Goal: Task Accomplishment & Management: Use online tool/utility

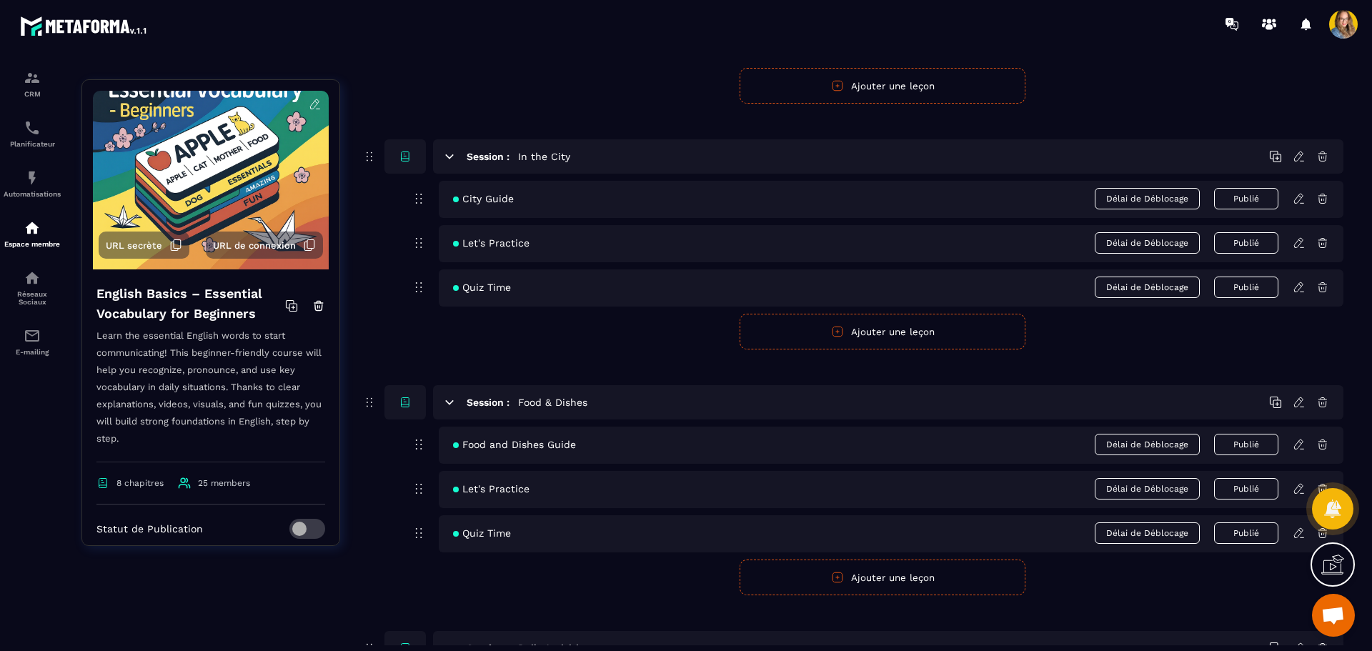
scroll to position [1175, 0]
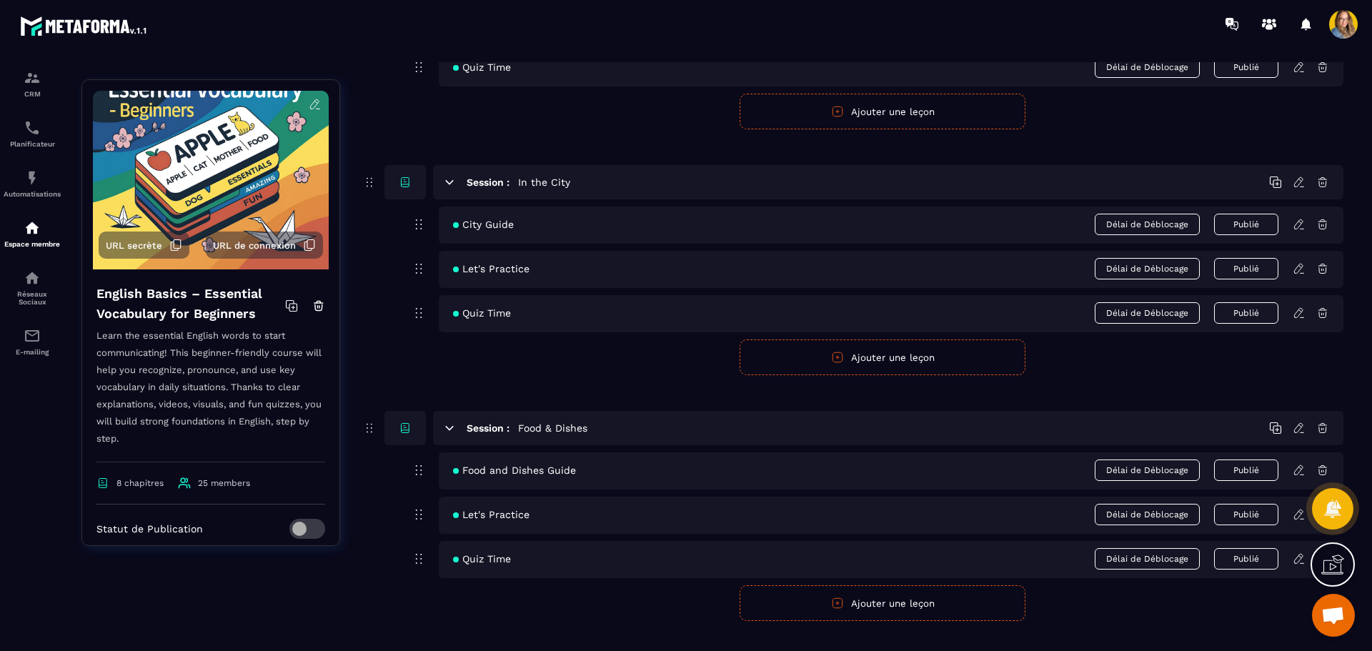
click at [684, 344] on button "Ajouter une leçon" at bounding box center [883, 357] width 286 height 36
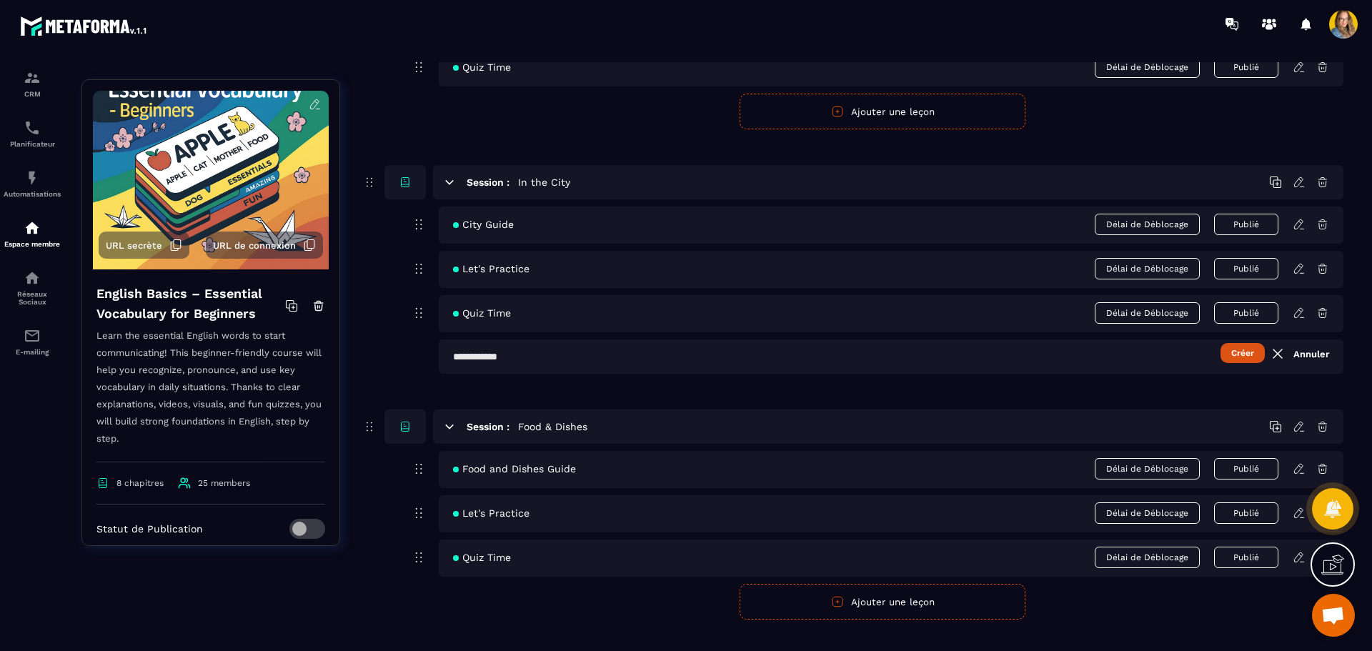
click at [598, 349] on input "text" at bounding box center [891, 356] width 905 height 34
type input "**********"
click at [684, 343] on button "Créer" at bounding box center [1242, 353] width 44 height 20
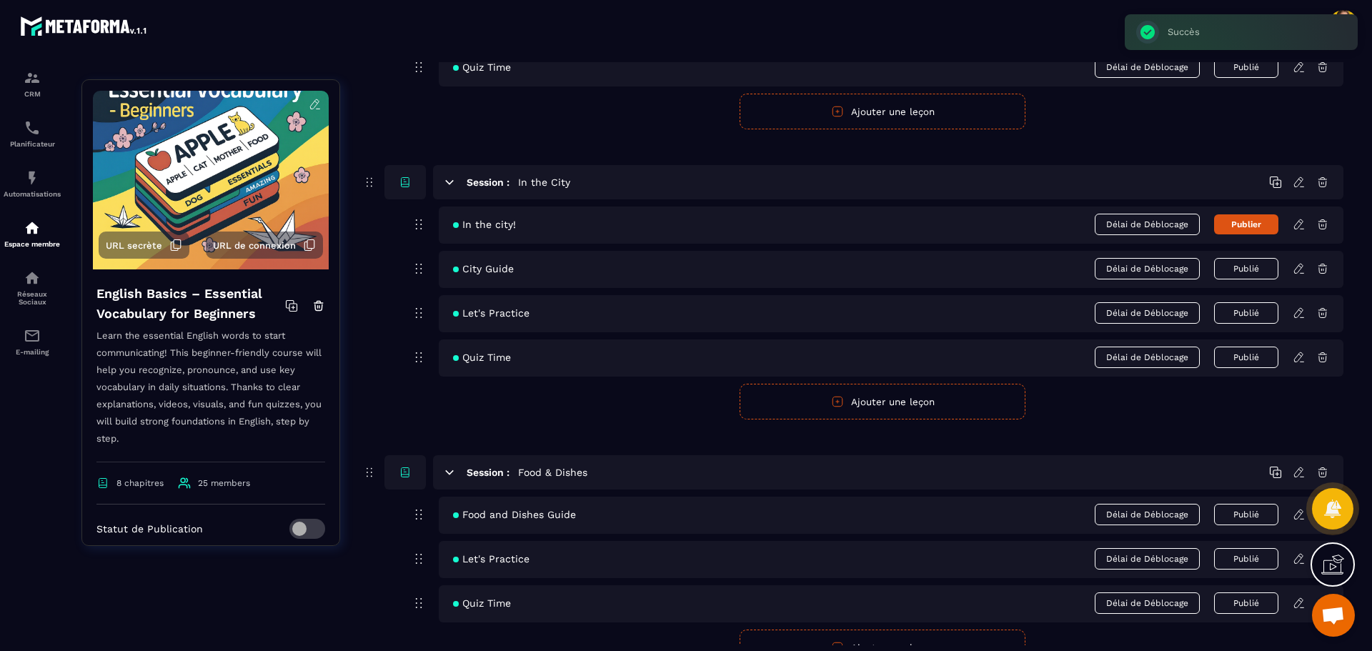
click at [684, 220] on icon at bounding box center [1299, 224] width 13 height 13
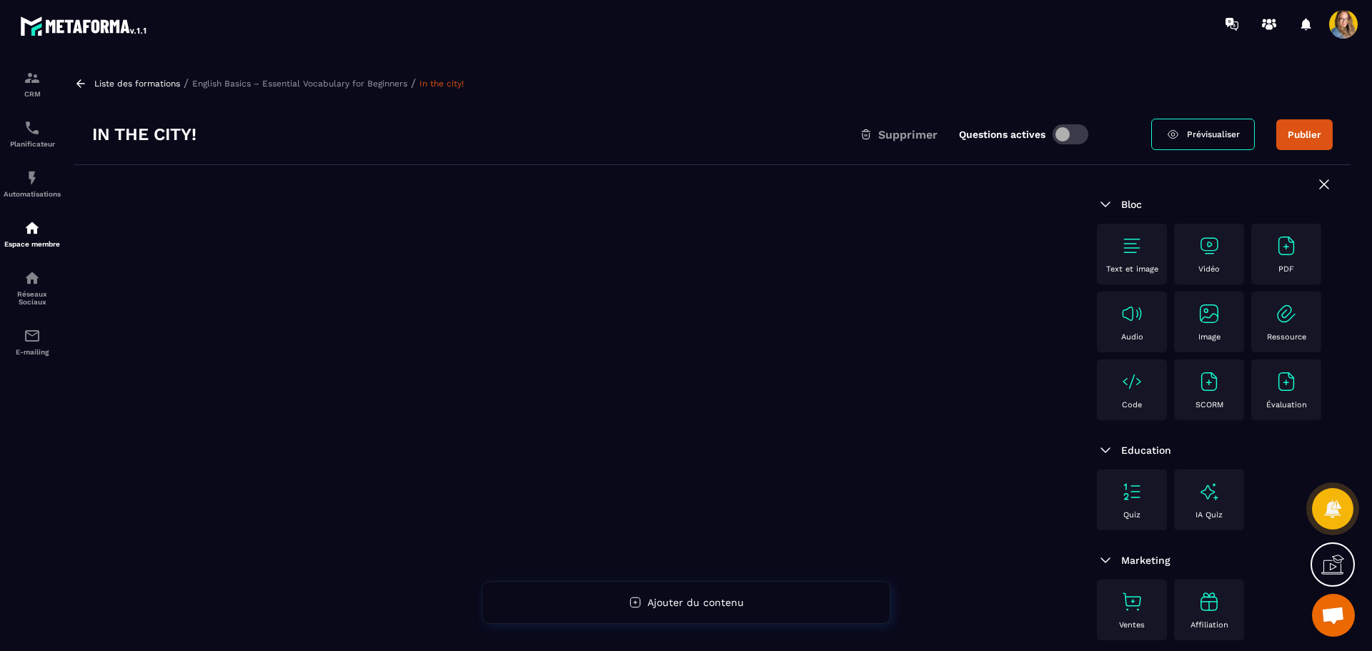
click at [684, 254] on div "Vidéo" at bounding box center [1209, 253] width 56 height 39
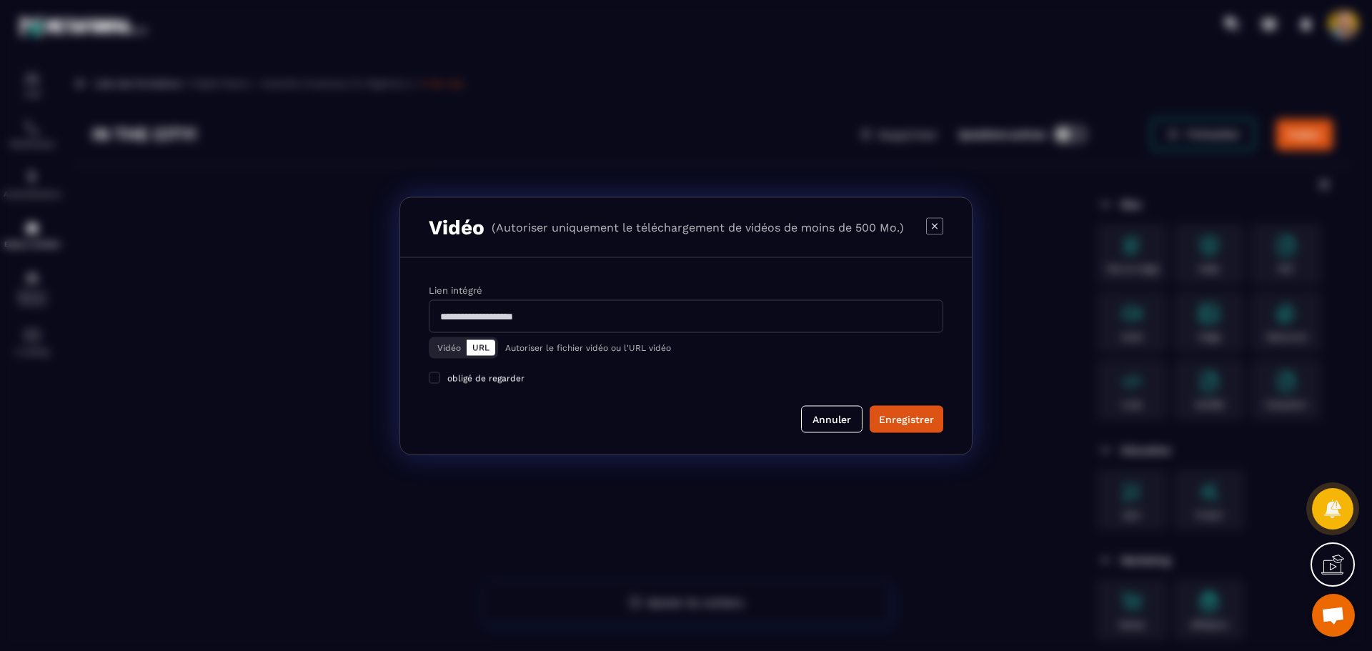
click at [447, 341] on button "Vidéo" at bounding box center [449, 347] width 35 height 16
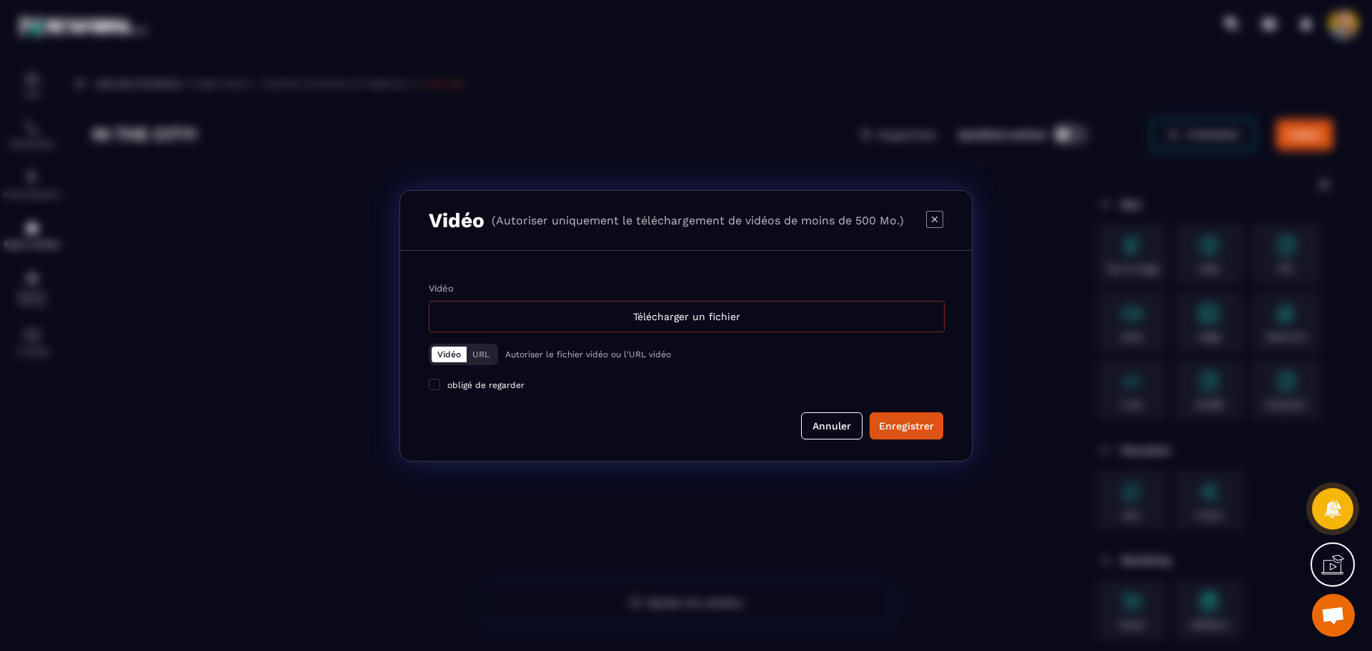
click at [684, 324] on div "Télécharger un fichier" at bounding box center [687, 316] width 516 height 31
click at [0, 0] on input "Vidéo Télécharger un fichier" at bounding box center [0, 0] width 0 height 0
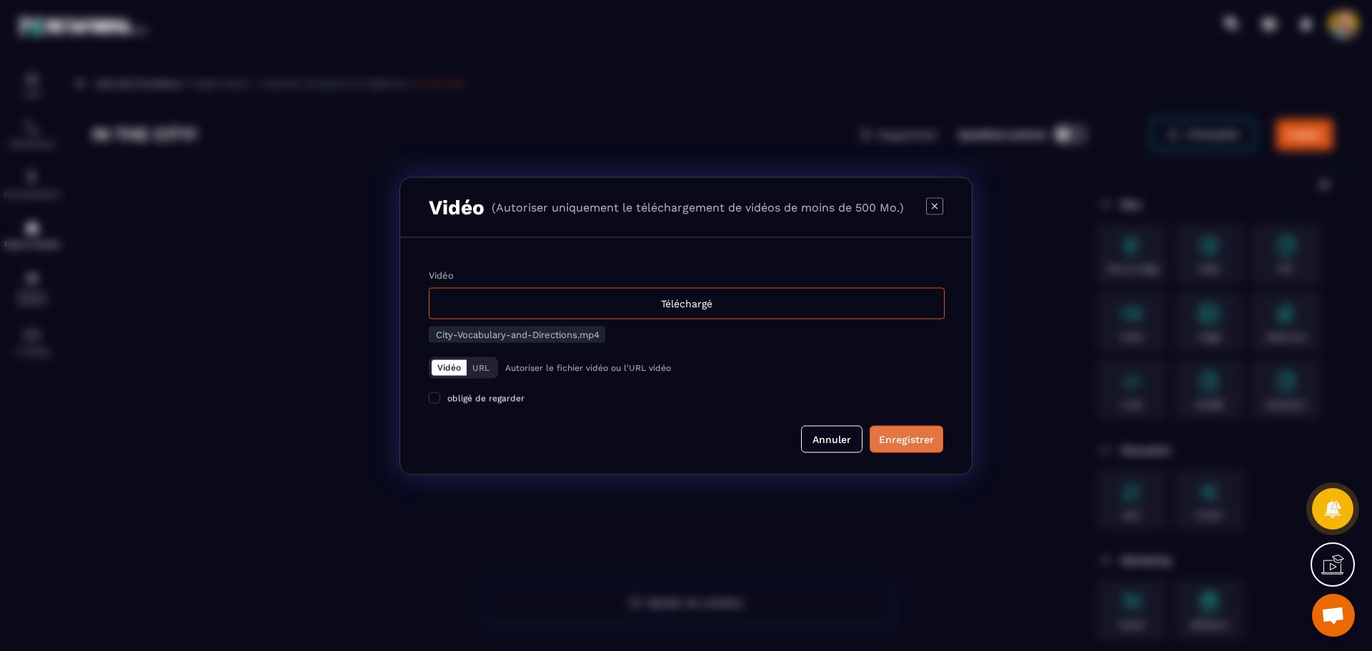
click at [684, 442] on div "Enregistrer" at bounding box center [906, 439] width 55 height 14
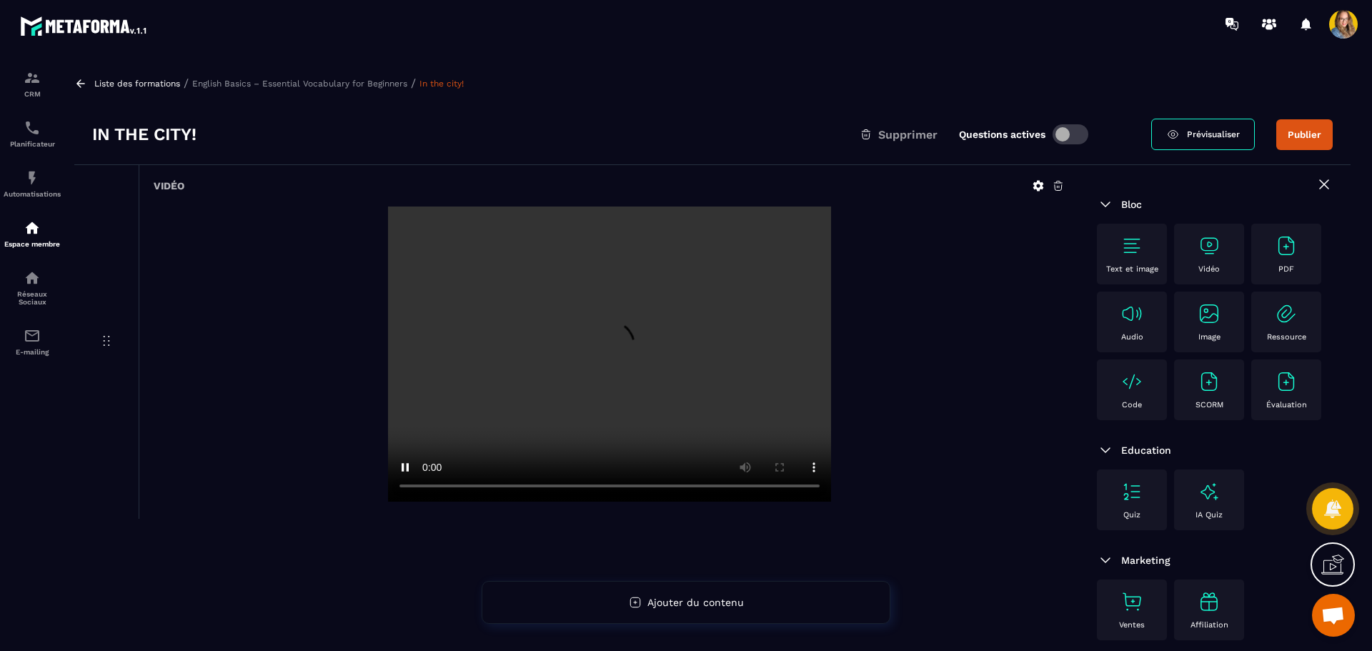
click at [609, 375] on video at bounding box center [609, 353] width 443 height 295
click at [323, 79] on p "English Basics – Essential Vocabulary for Beginners" at bounding box center [299, 84] width 215 height 10
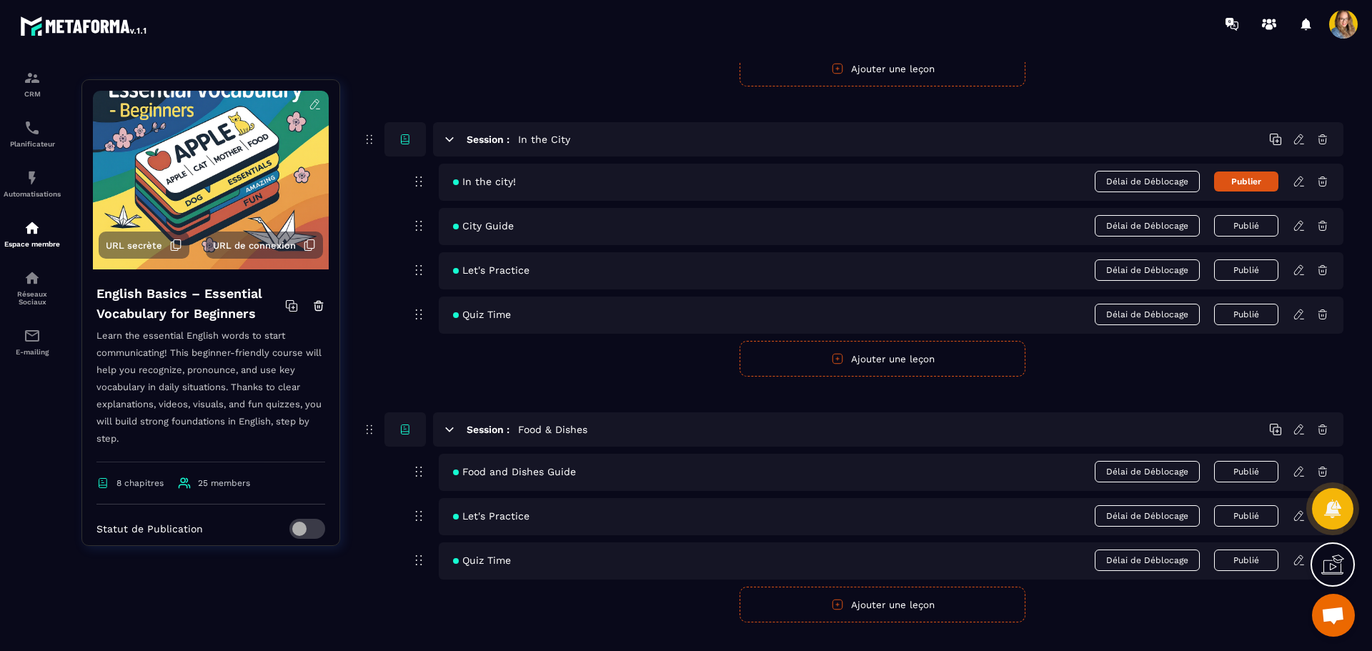
scroll to position [1286, 0]
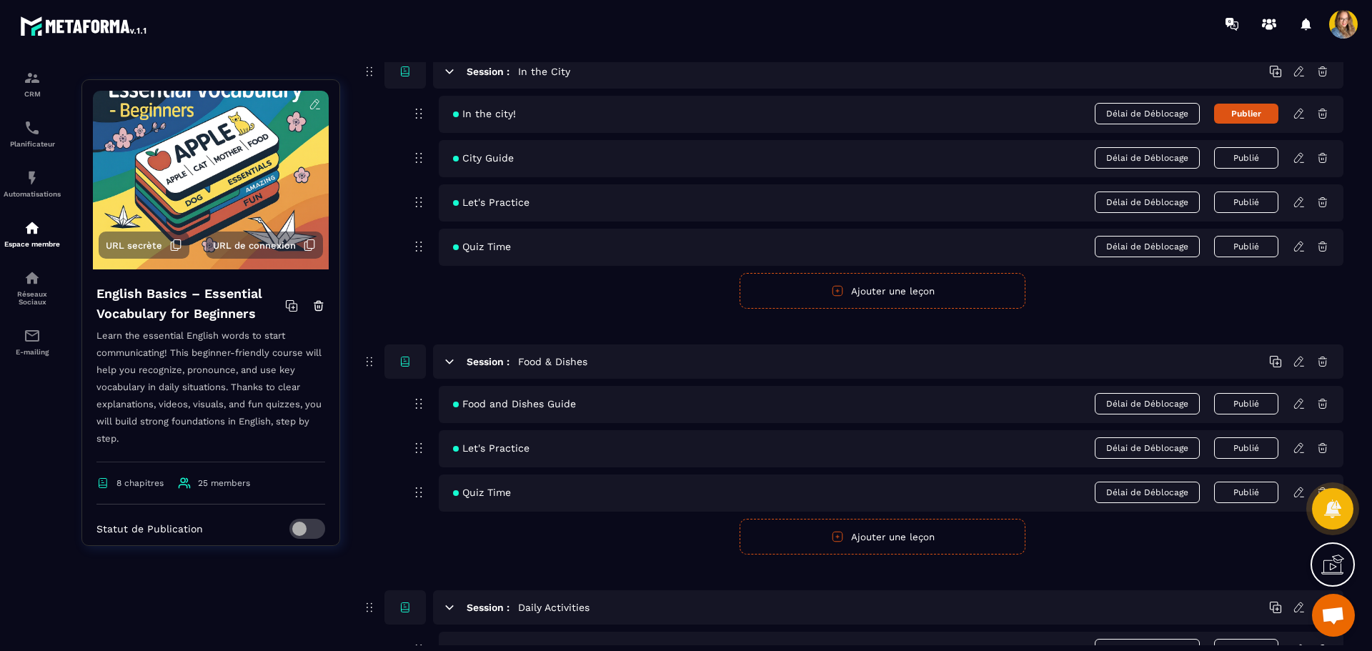
click at [684, 114] on button "Publier" at bounding box center [1246, 114] width 64 height 20
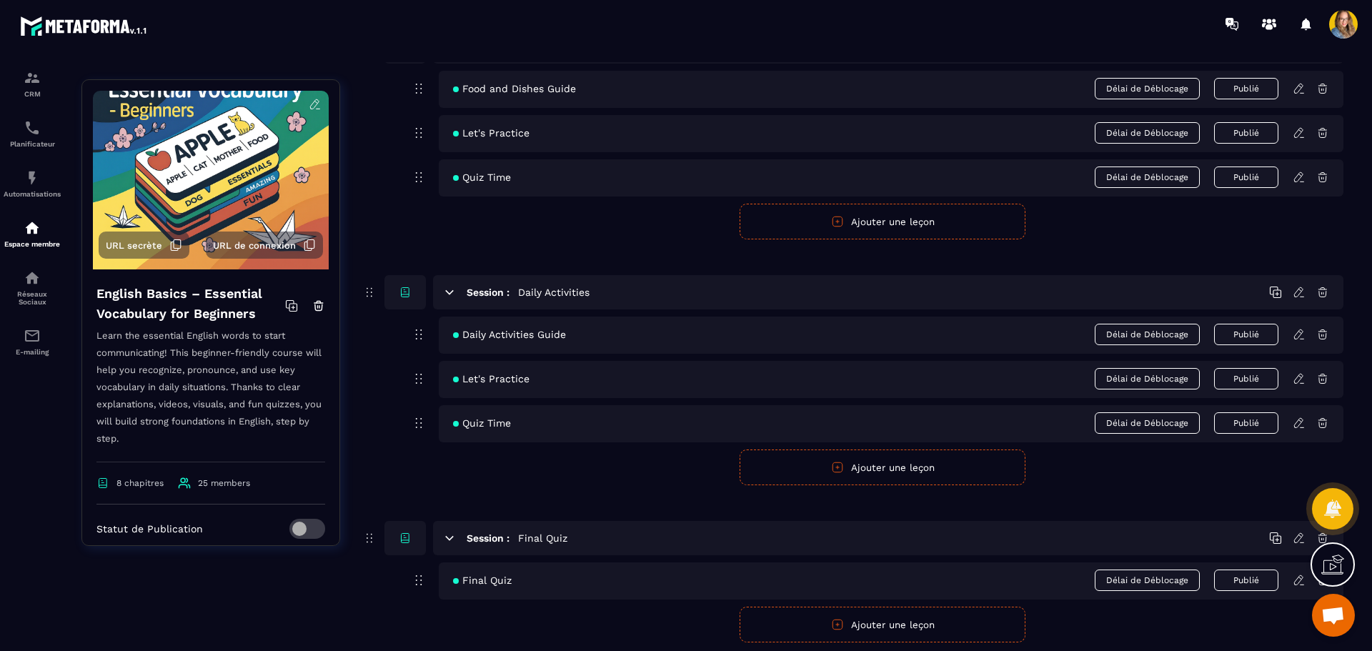
scroll to position [1577, 0]
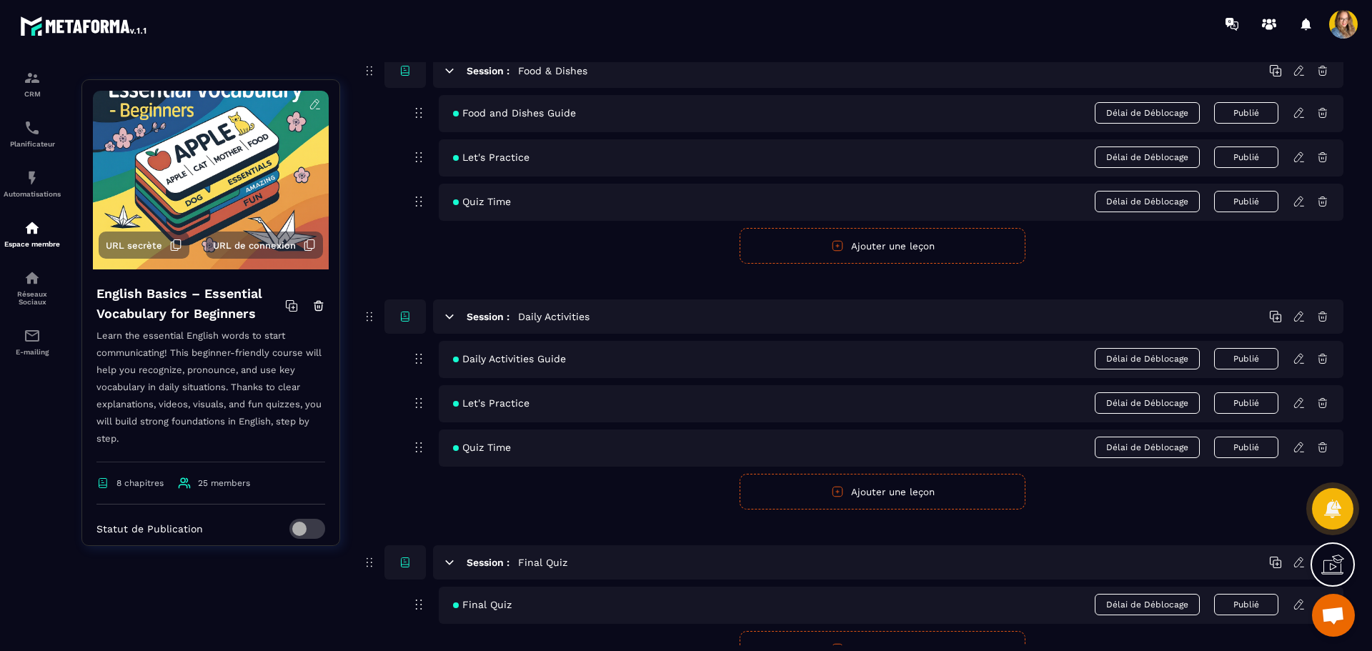
click at [382, 15] on div at bounding box center [770, 24] width 1204 height 48
